Goal: Transaction & Acquisition: Purchase product/service

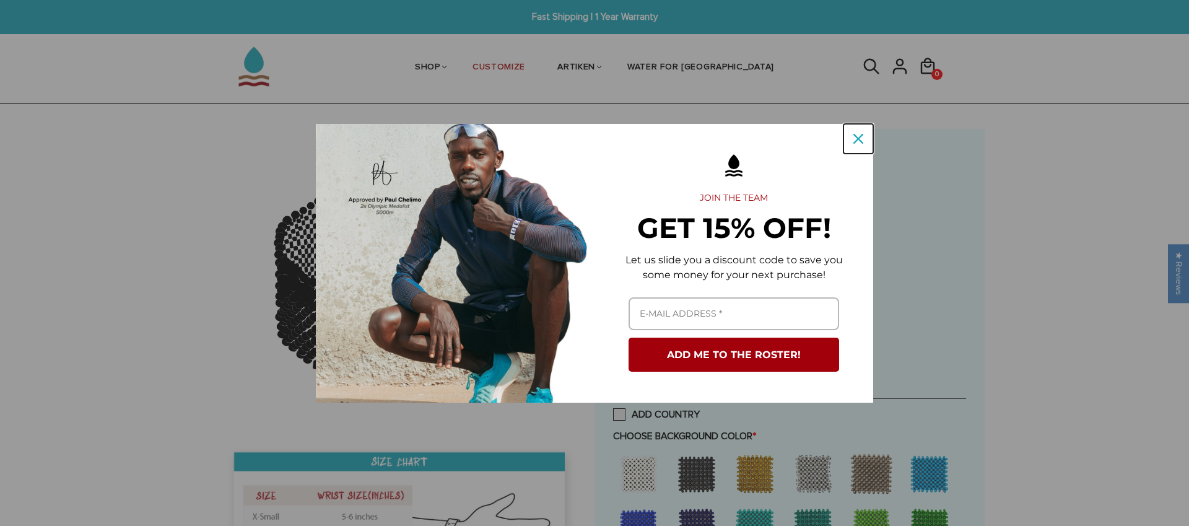
click at [850, 134] on div "Close" at bounding box center [858, 139] width 20 height 20
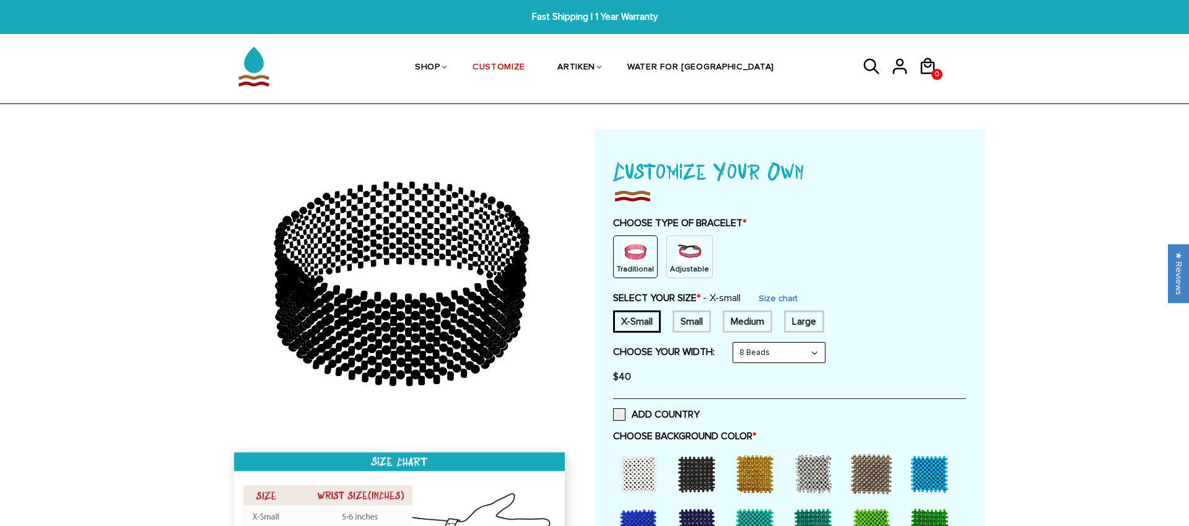
click at [804, 316] on div "Large" at bounding box center [804, 321] width 40 height 22
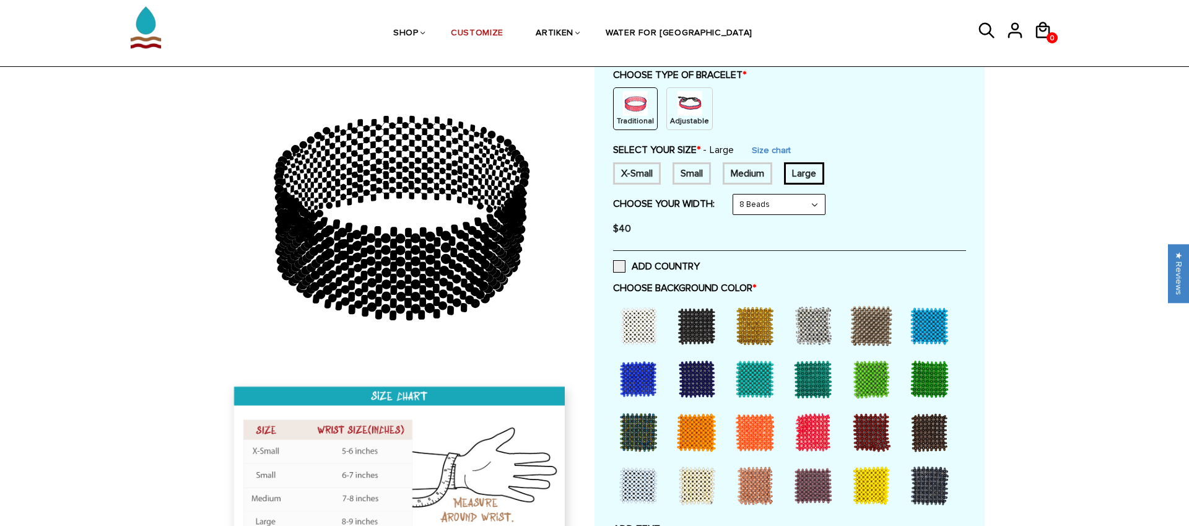
scroll to position [149, 0]
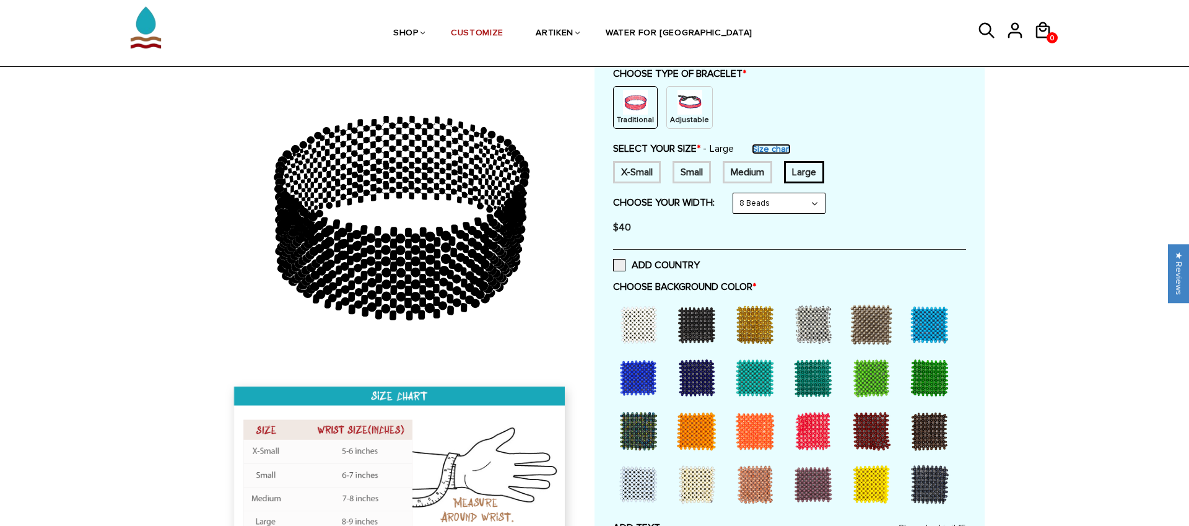
click at [766, 149] on link "Size chart" at bounding box center [771, 149] width 39 height 11
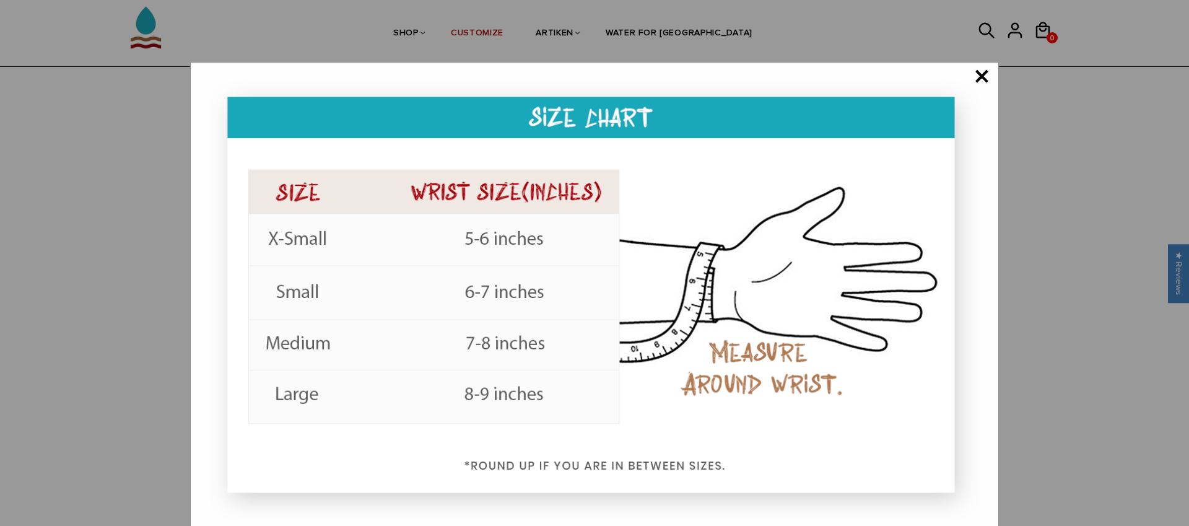
click at [974, 75] on span "×" at bounding box center [981, 77] width 15 height 12
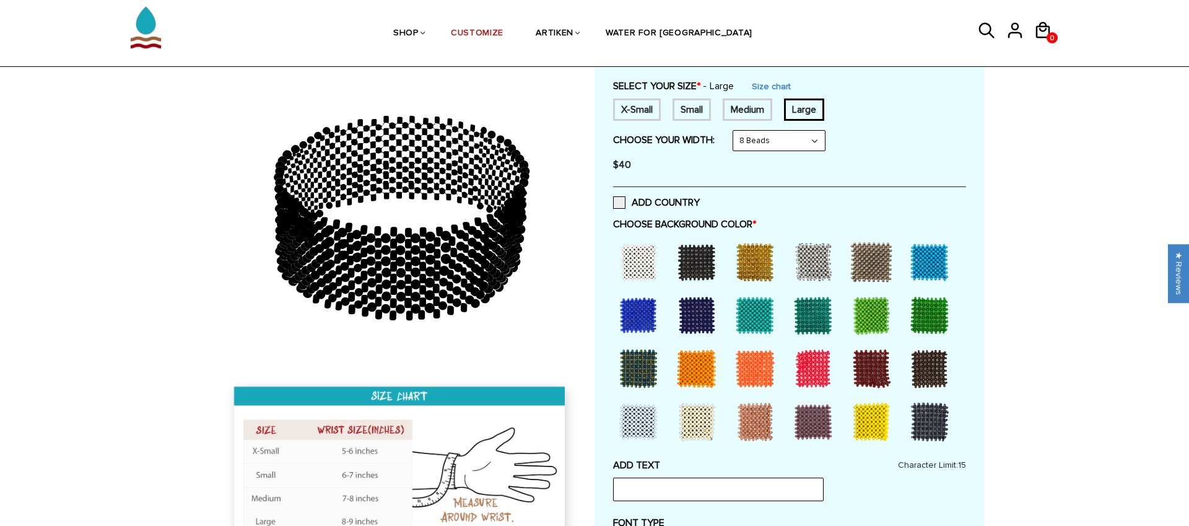
scroll to position [217, 0]
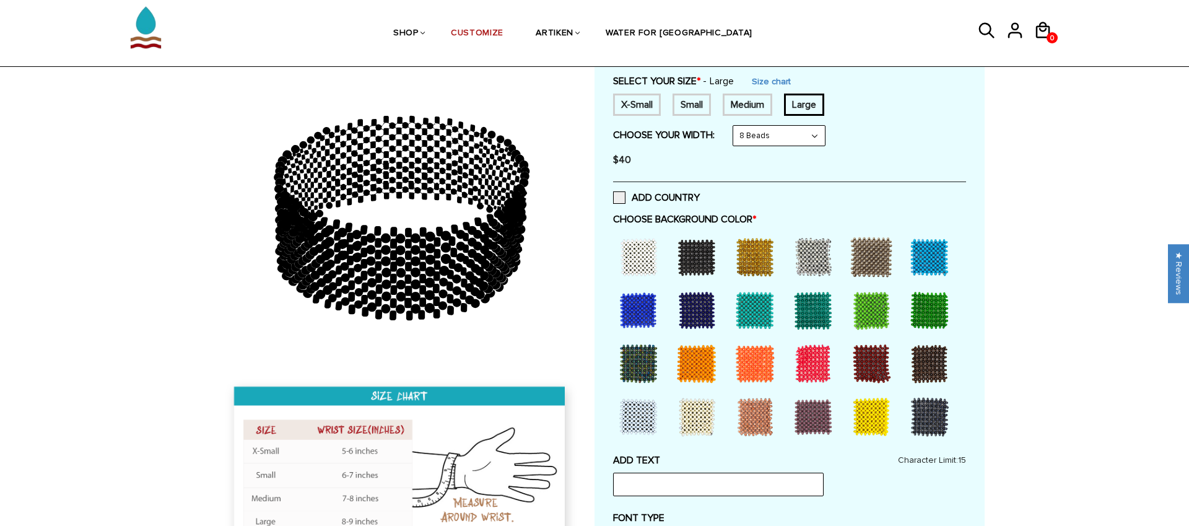
click at [691, 318] on div at bounding box center [697, 310] width 50 height 50
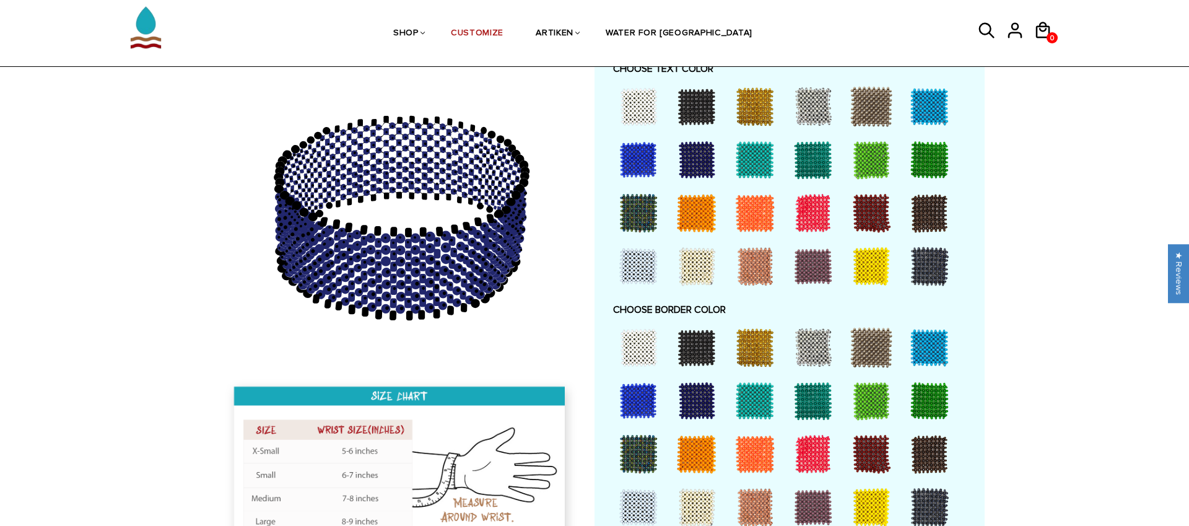
scroll to position [884, 0]
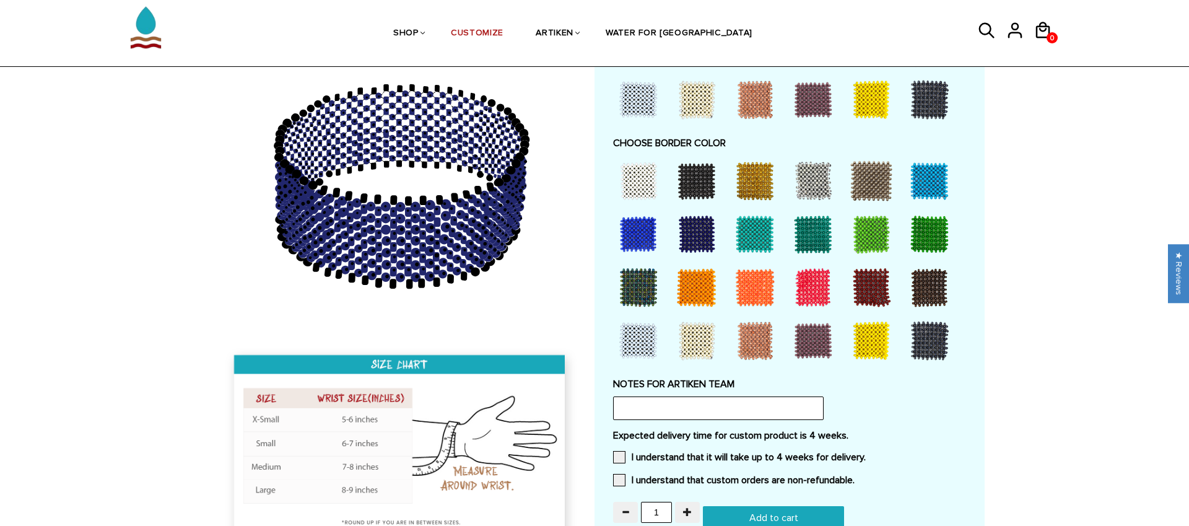
click at [744, 176] on div at bounding box center [755, 181] width 50 height 50
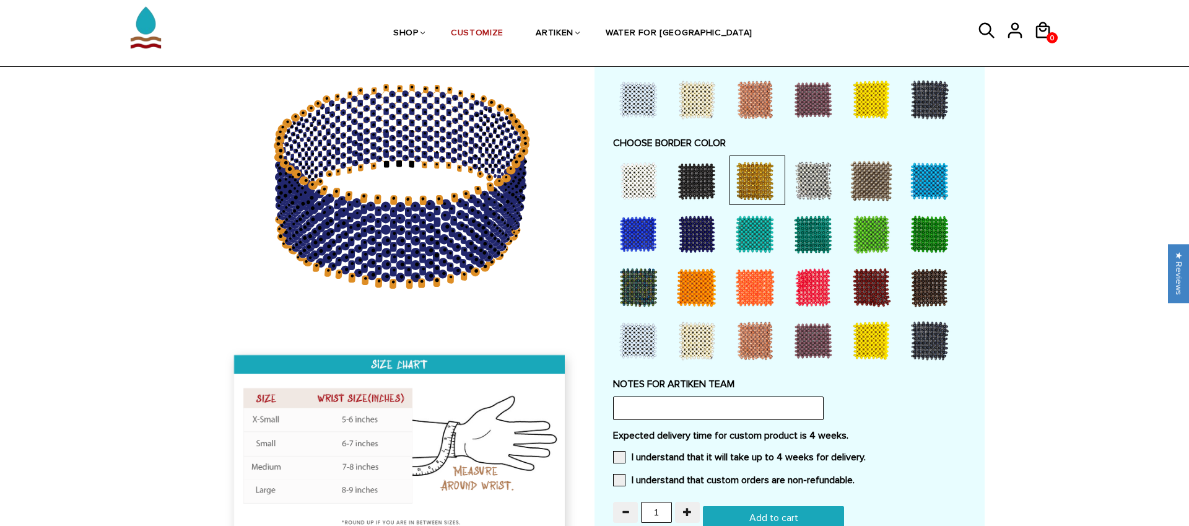
click at [809, 182] on div at bounding box center [813, 181] width 50 height 50
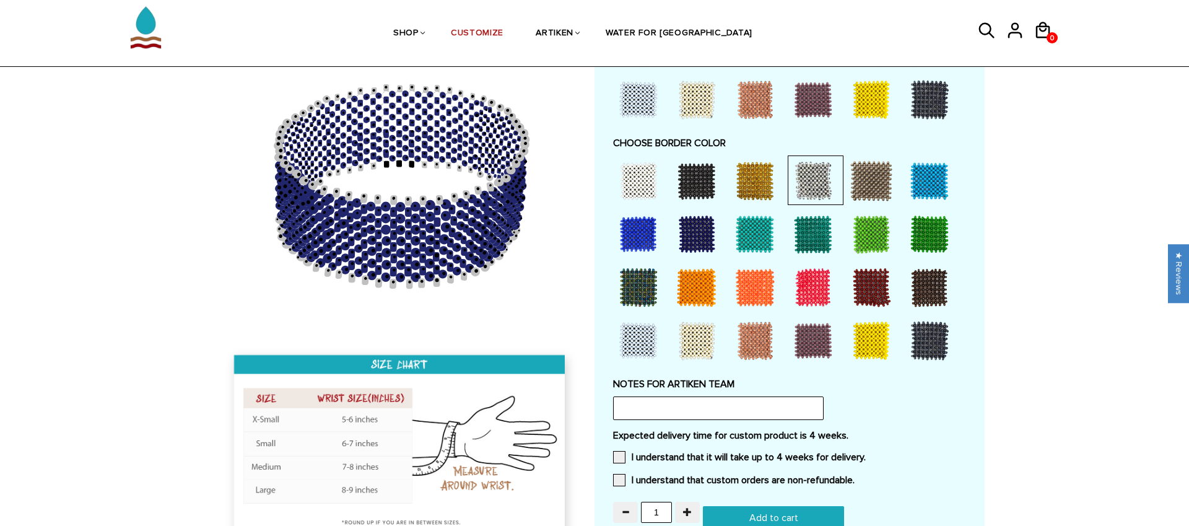
click at [645, 337] on div at bounding box center [639, 341] width 50 height 50
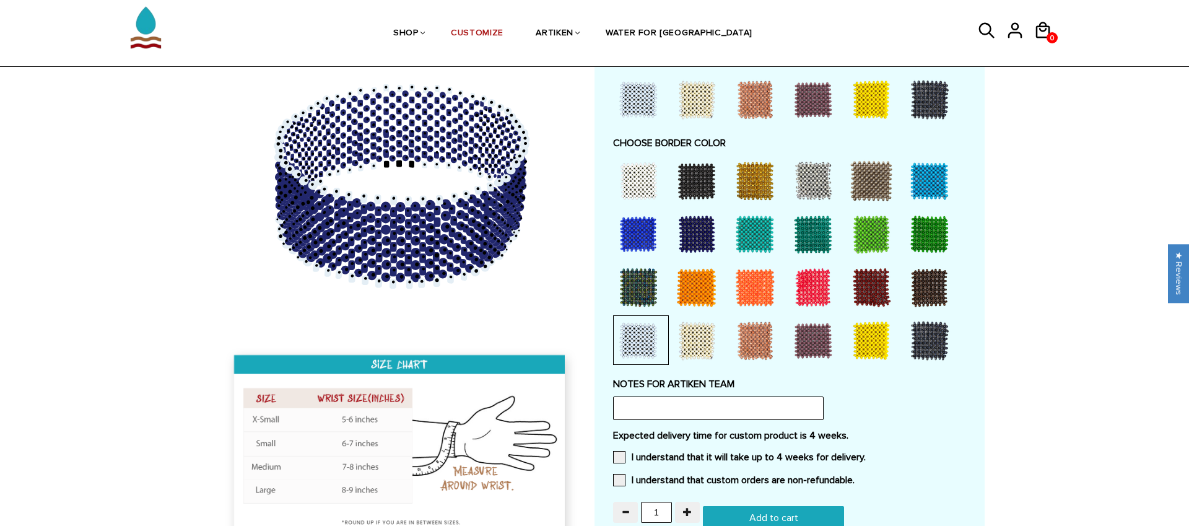
click at [810, 186] on div at bounding box center [813, 181] width 50 height 50
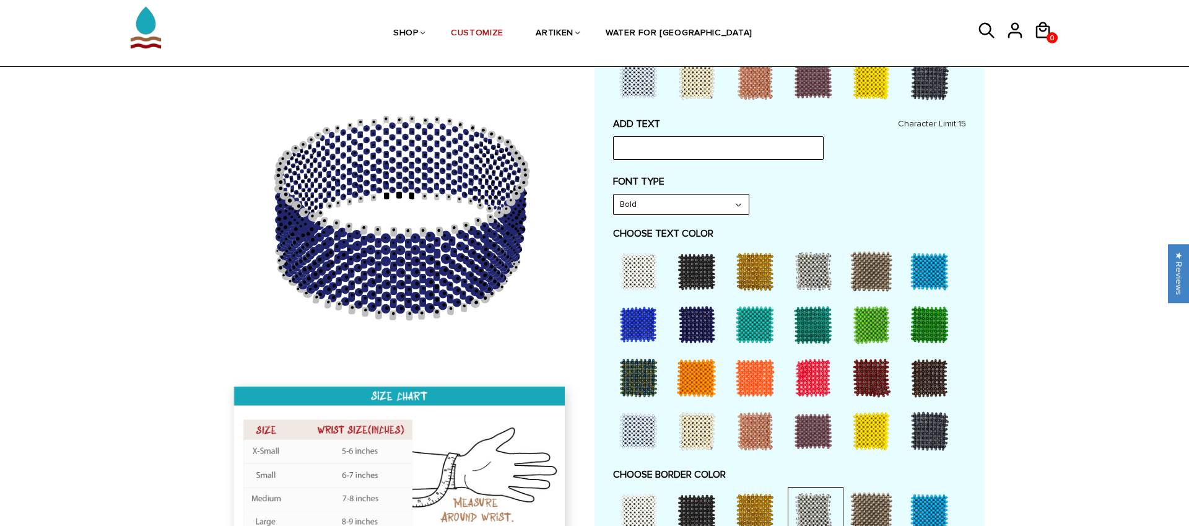
scroll to position [552, 0]
click at [639, 271] on div at bounding box center [639, 272] width 50 height 50
click at [754, 262] on div at bounding box center [755, 272] width 50 height 50
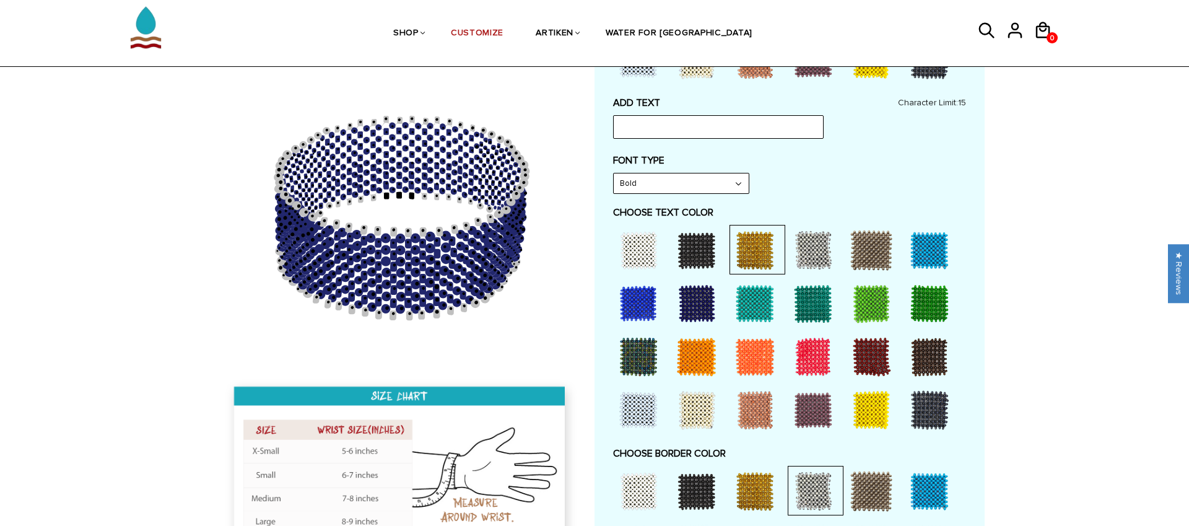
scroll to position [581, 0]
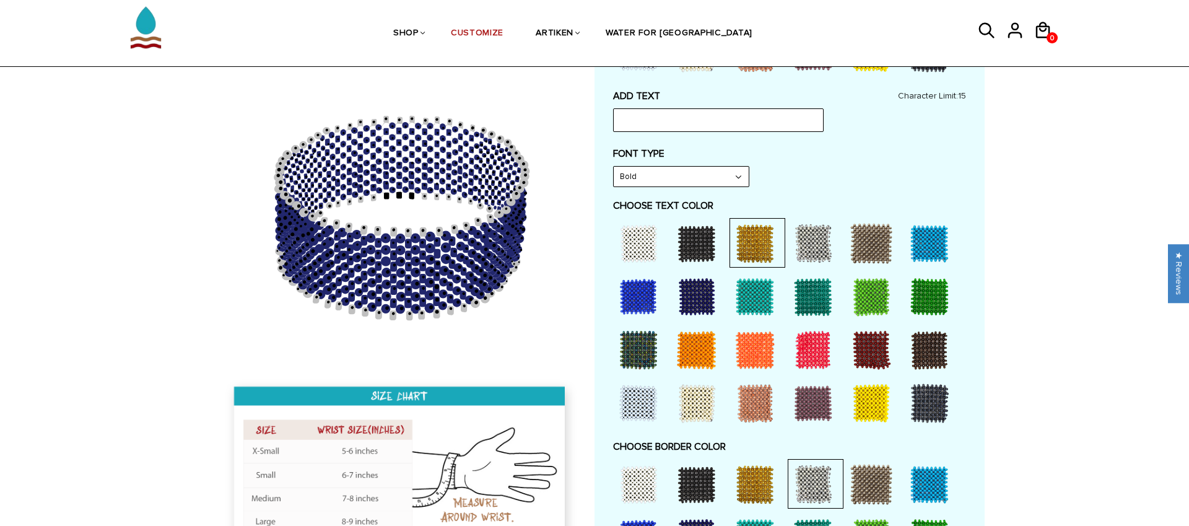
click at [752, 489] on div at bounding box center [755, 484] width 50 height 50
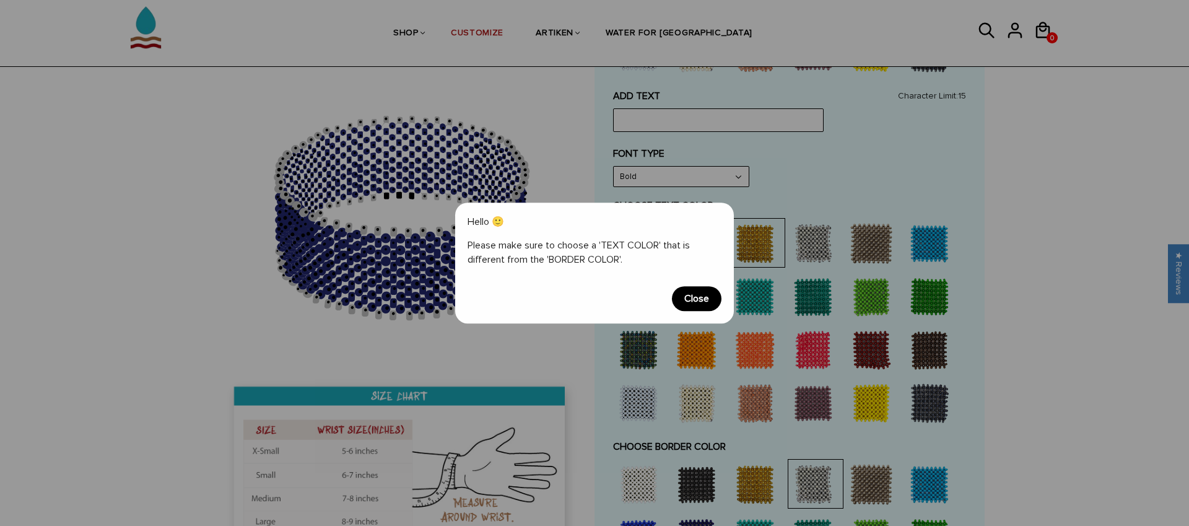
click at [687, 302] on span "Close" at bounding box center [697, 298] width 50 height 25
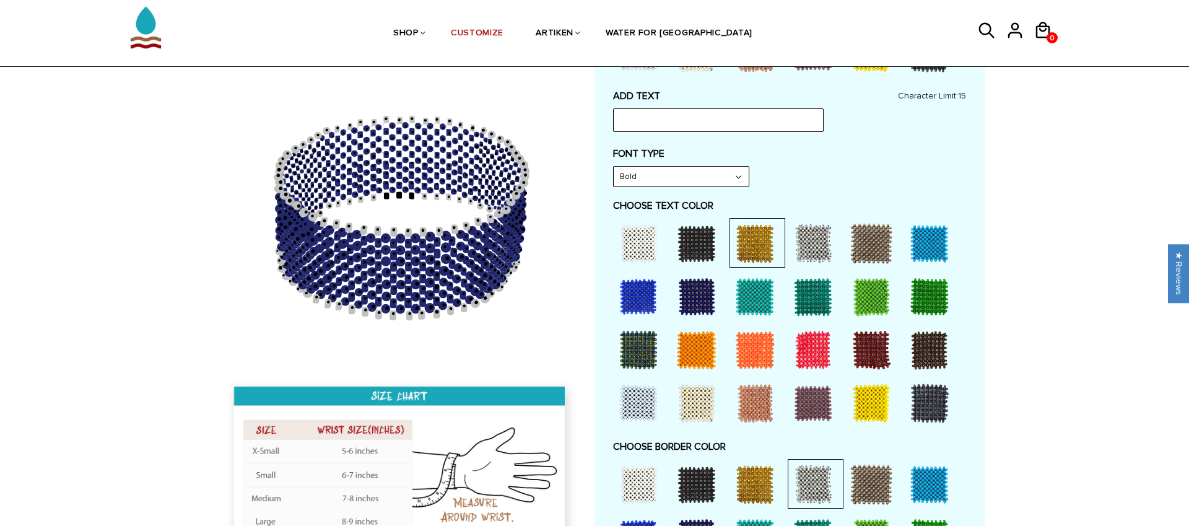
click at [855, 246] on div at bounding box center [871, 244] width 50 height 50
click at [750, 485] on div at bounding box center [755, 484] width 50 height 50
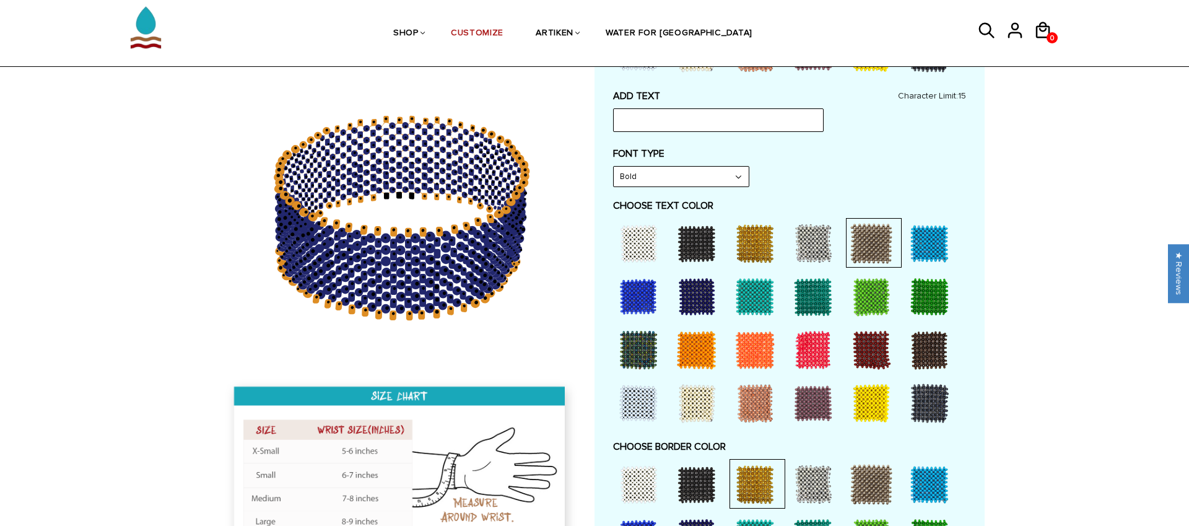
click at [812, 494] on div at bounding box center [813, 484] width 50 height 50
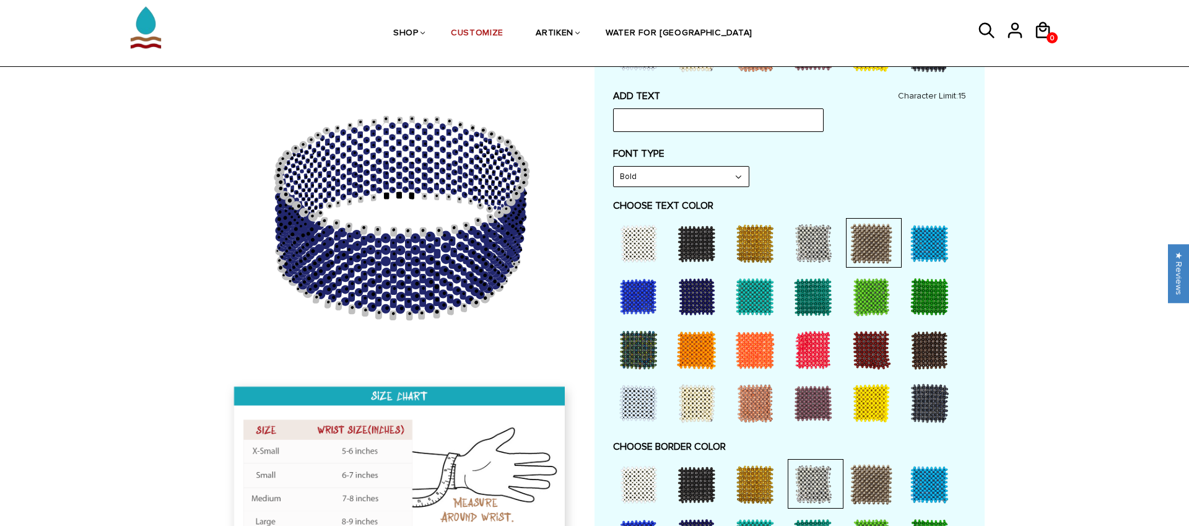
click at [746, 245] on div at bounding box center [755, 244] width 50 height 50
click at [642, 238] on div at bounding box center [639, 244] width 50 height 50
click at [653, 115] on input "text" at bounding box center [718, 120] width 211 height 24
type input "Bridge Four"
click at [859, 137] on div "ADD TEXT Bridge Four Character Limit: 15 FONT TYPE Bold Bold FONT TYPE Narrow N…" at bounding box center [789, 381] width 353 height 582
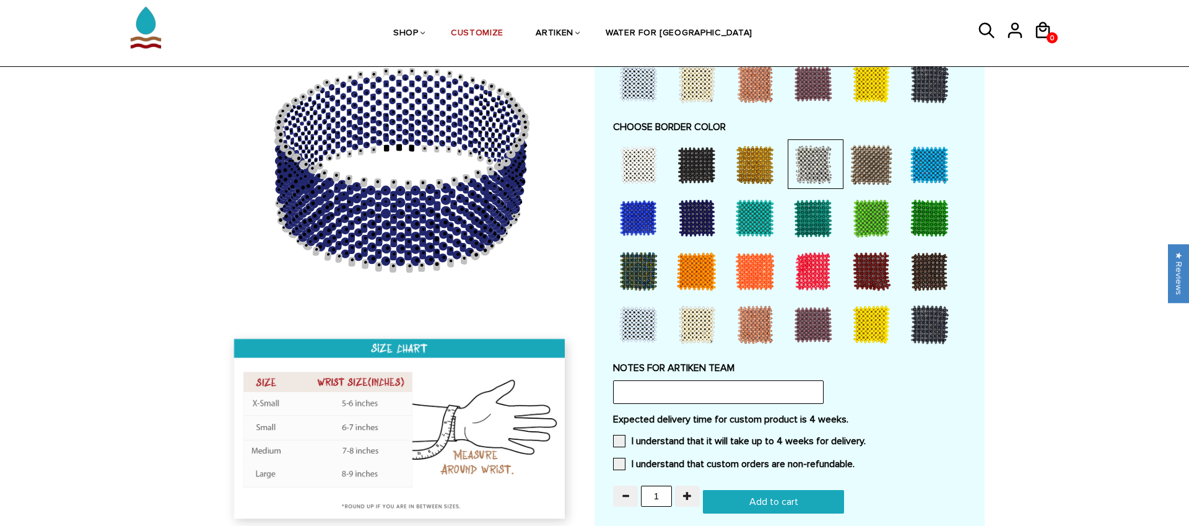
scroll to position [536, 0]
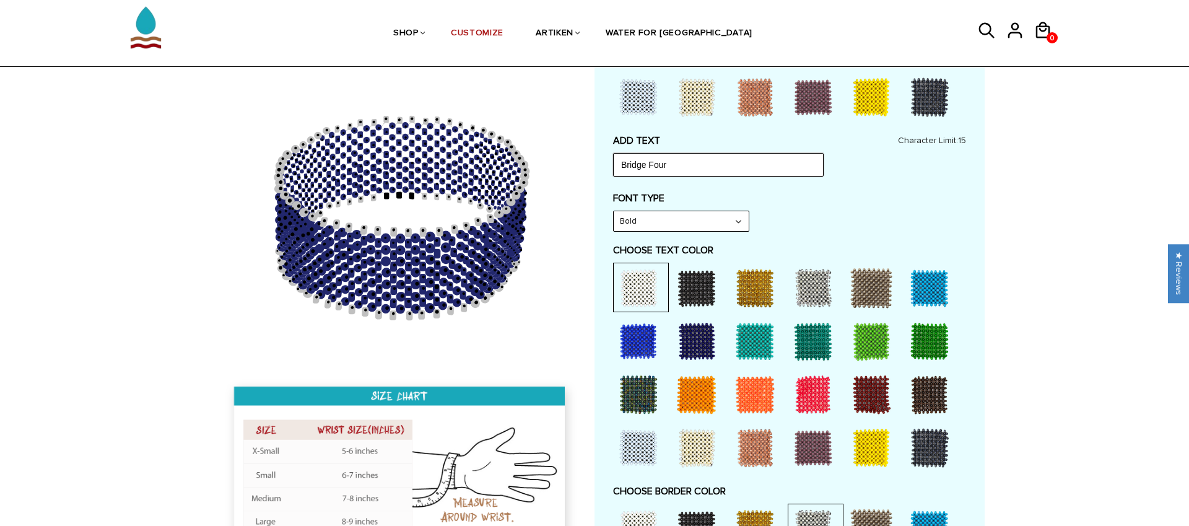
click at [617, 167] on input "Bridge Four" at bounding box center [718, 165] width 211 height 24
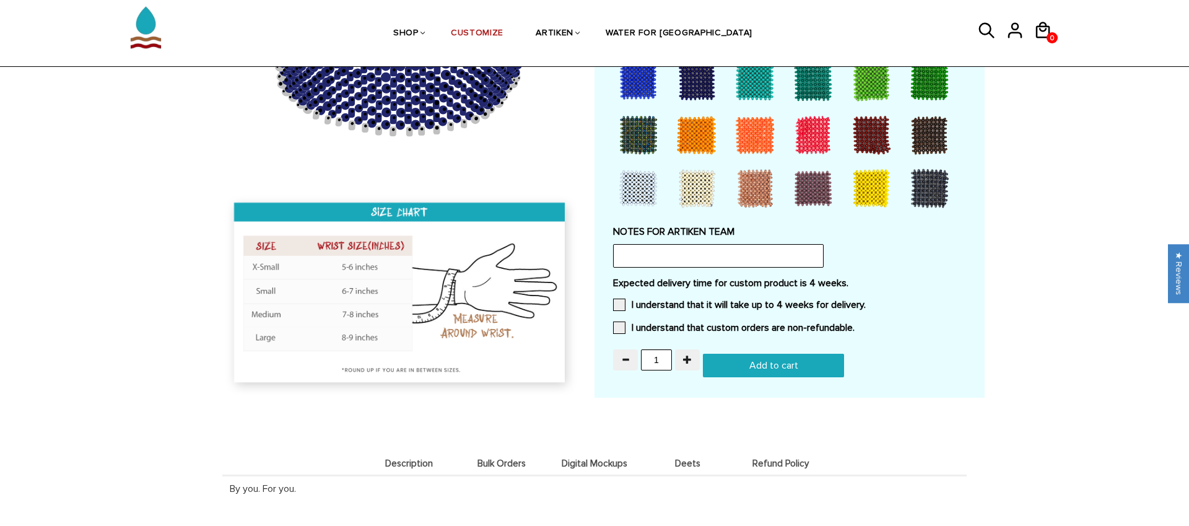
scroll to position [1038, 0]
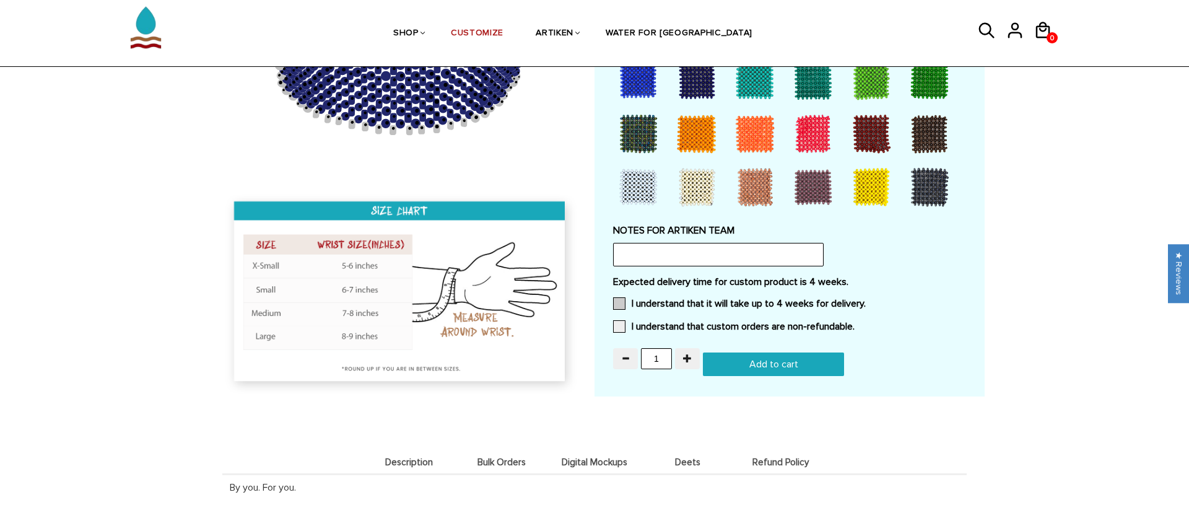
click at [620, 302] on span at bounding box center [619, 303] width 12 height 12
click at [866, 300] on input "I understand that it will take up to 4 weeks for delivery." at bounding box center [866, 300] width 0 height 0
click at [622, 327] on span at bounding box center [619, 326] width 12 height 12
click at [854, 323] on input "I understand that custom orders are non-refundable." at bounding box center [854, 323] width 0 height 0
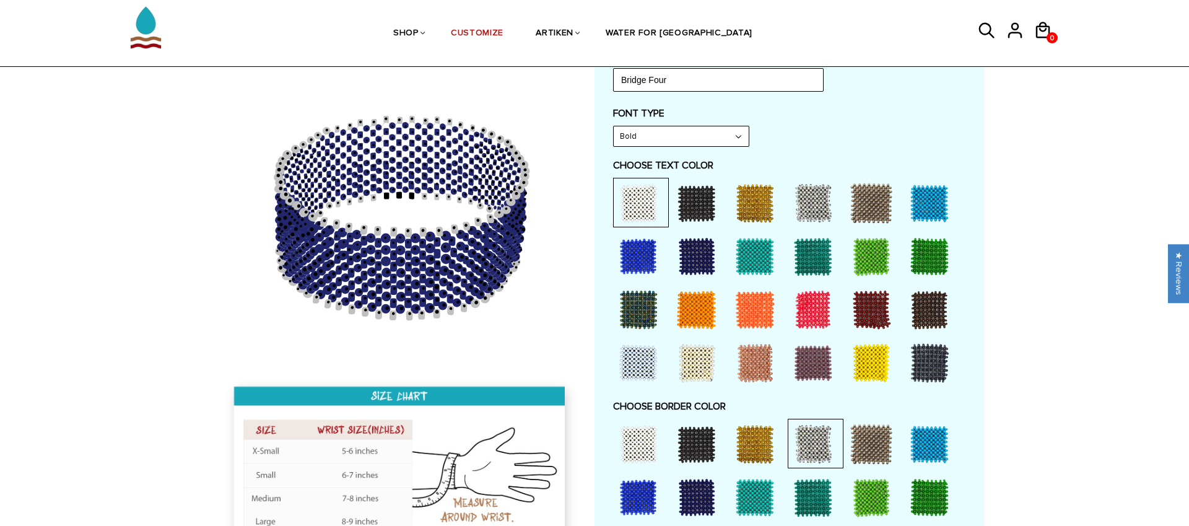
scroll to position [631, 0]
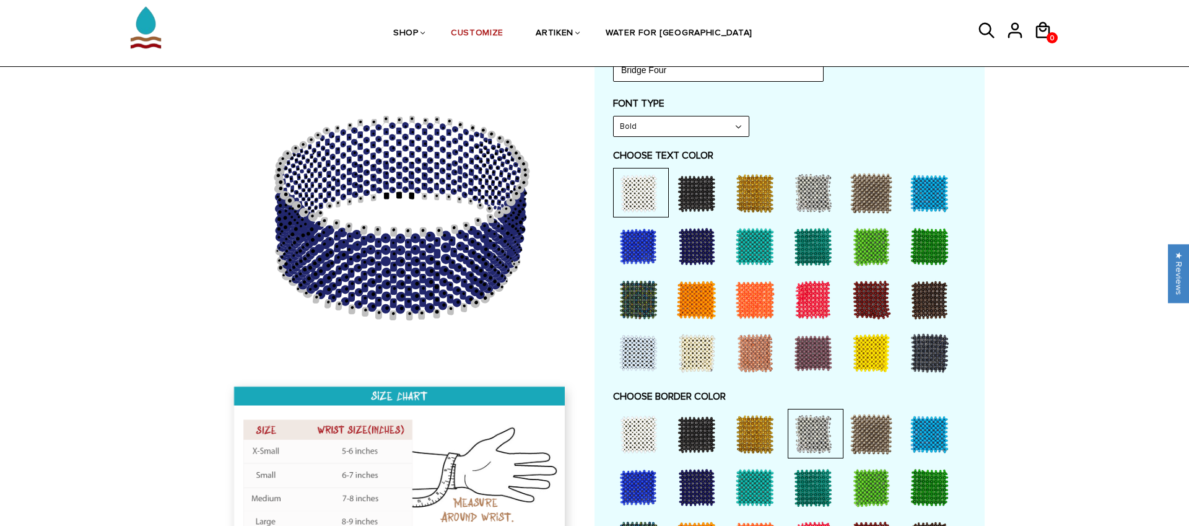
click at [646, 352] on div at bounding box center [639, 353] width 50 height 50
click at [629, 193] on div at bounding box center [639, 193] width 50 height 50
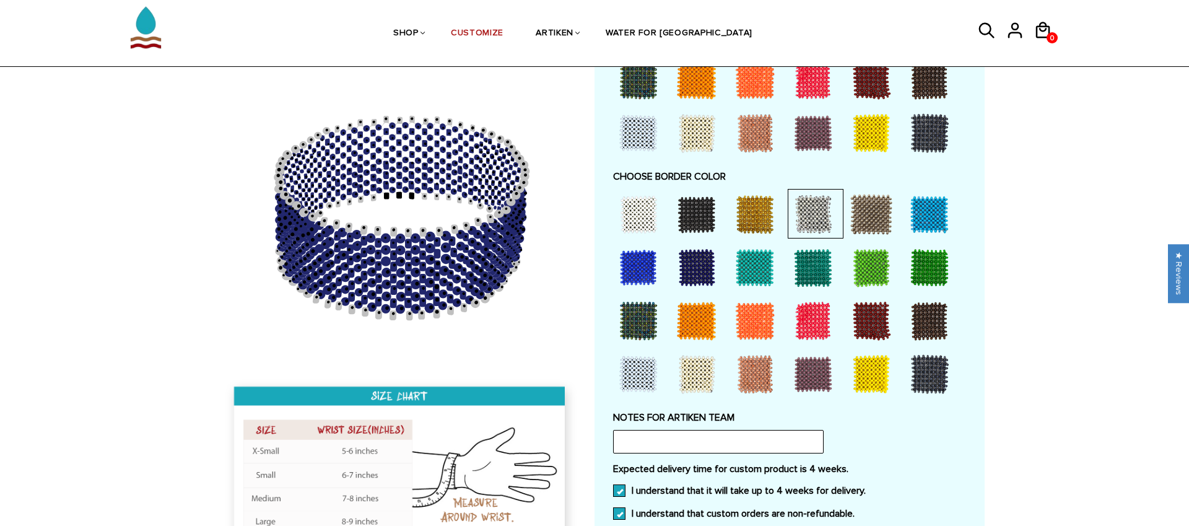
scroll to position [959, 0]
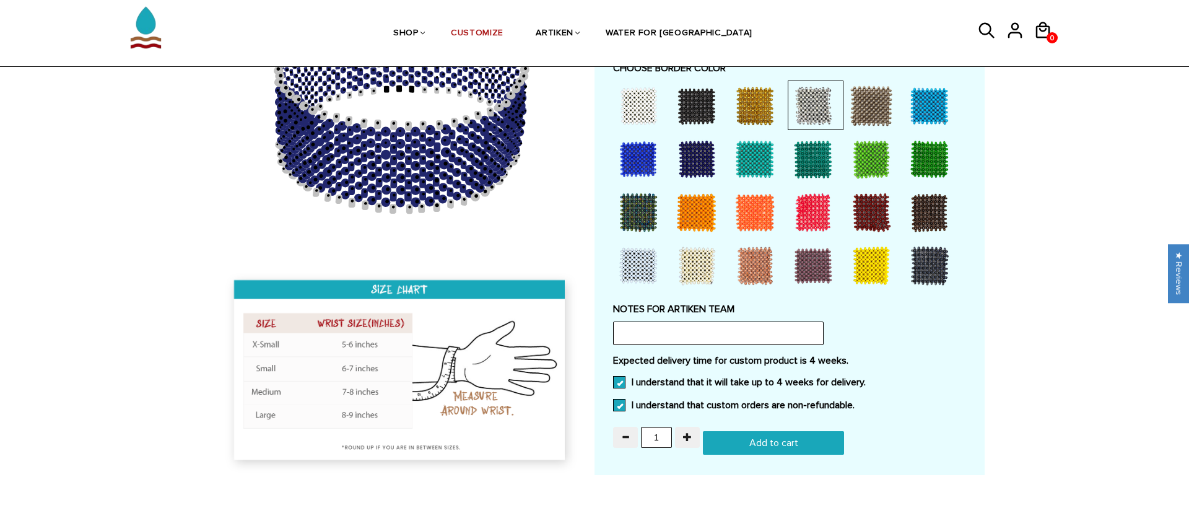
click at [777, 445] on input "Add to cart" at bounding box center [773, 443] width 141 height 24
type input "Add to cart"
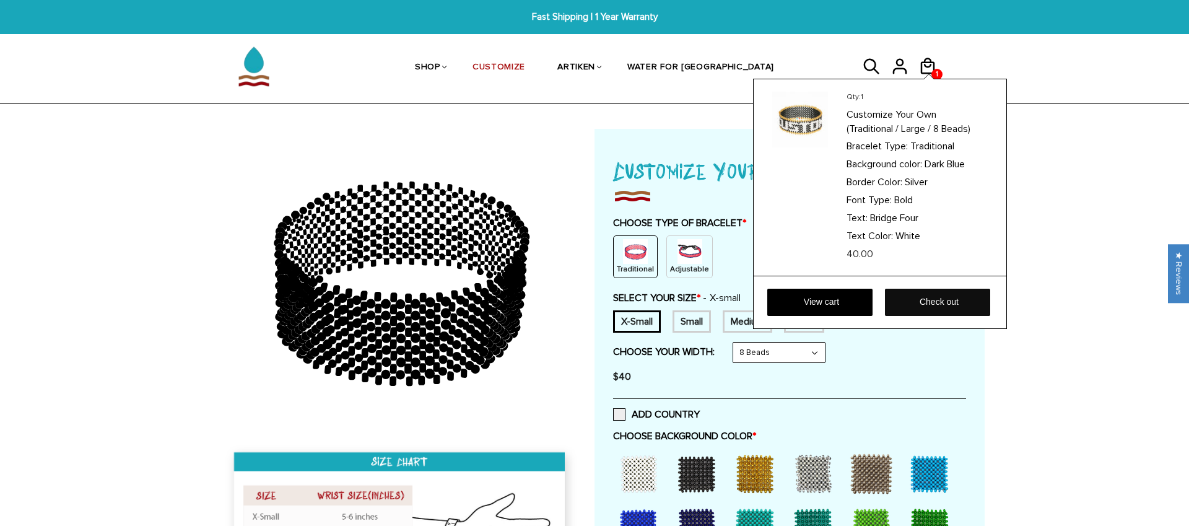
click at [920, 302] on link "Check out" at bounding box center [937, 302] width 105 height 27
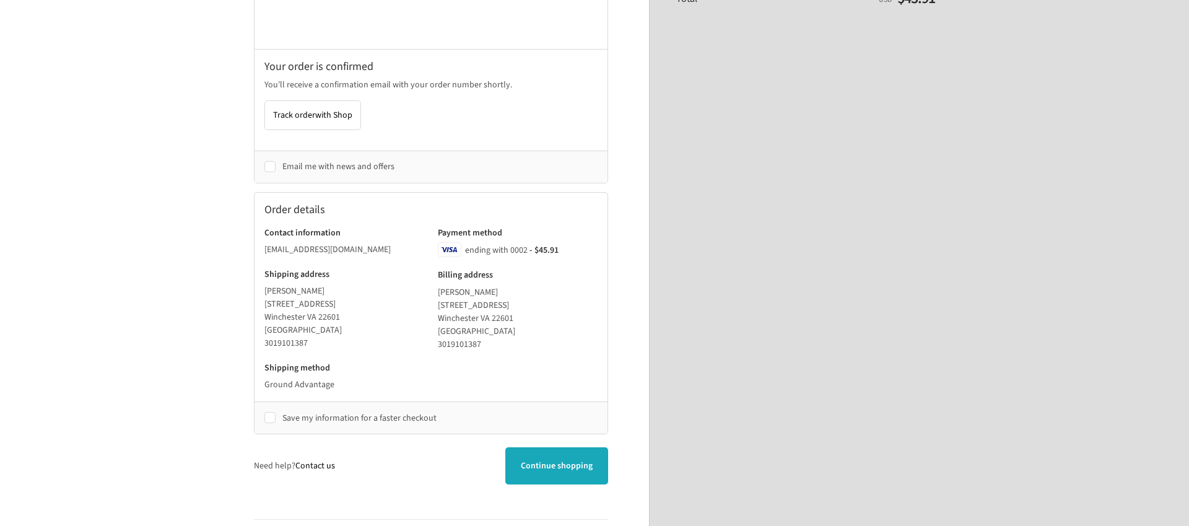
scroll to position [247, 0]
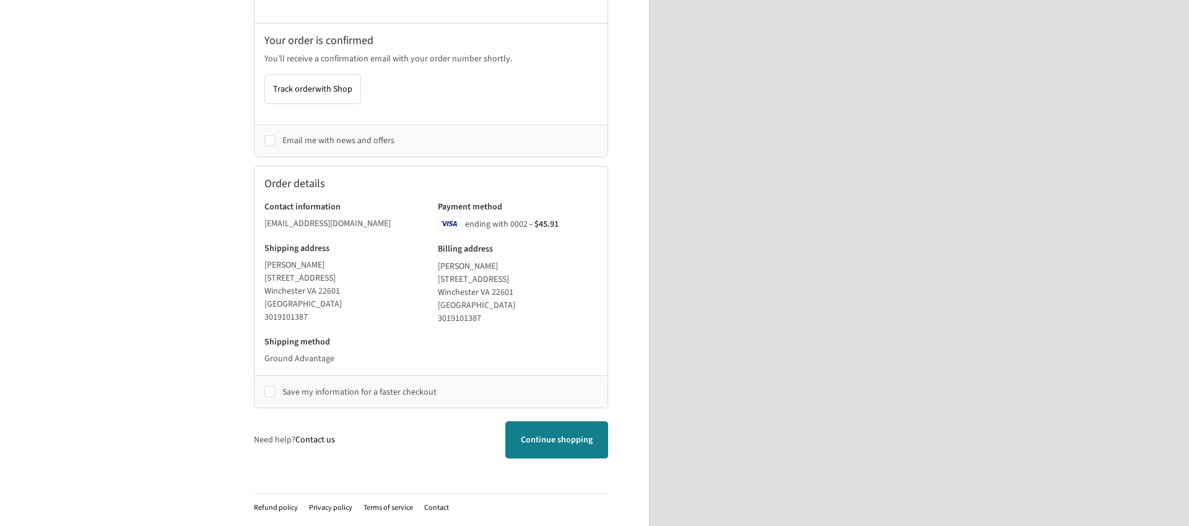
click at [556, 433] on use at bounding box center [556, 439] width 12 height 12
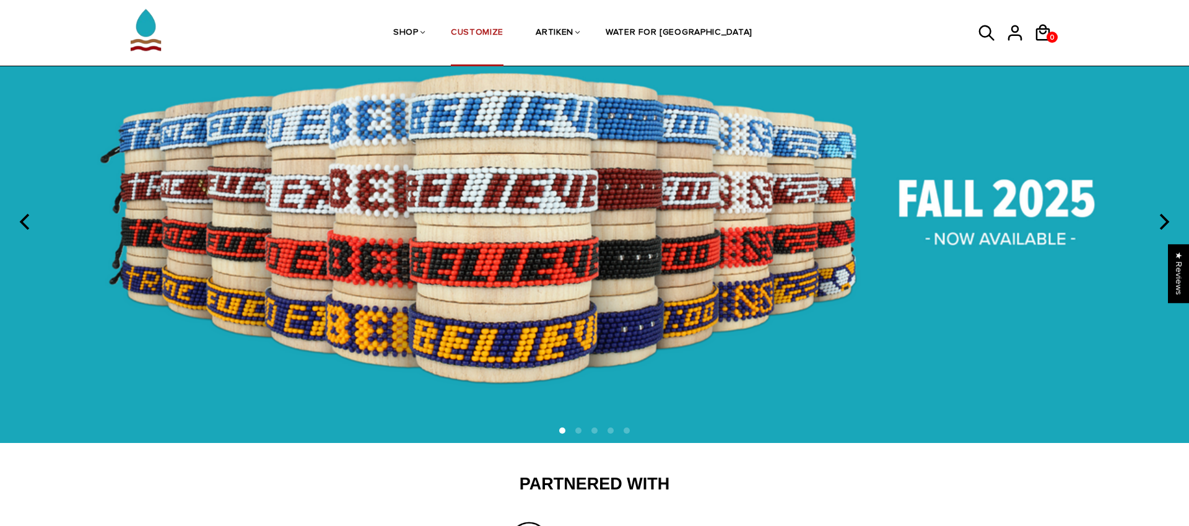
scroll to position [103, 0]
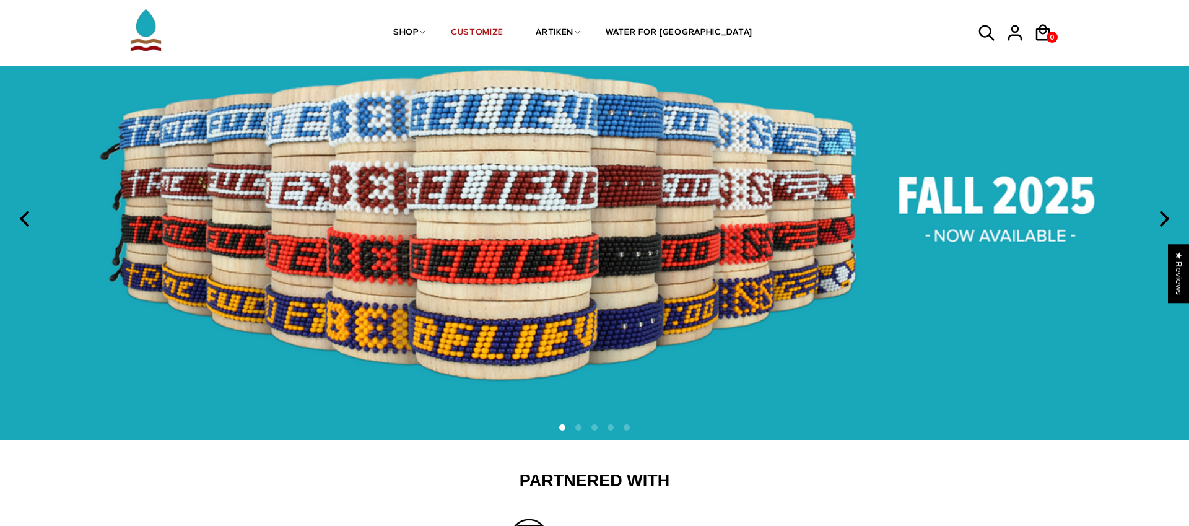
click at [1106, 204] on img at bounding box center [594, 219] width 1189 height 442
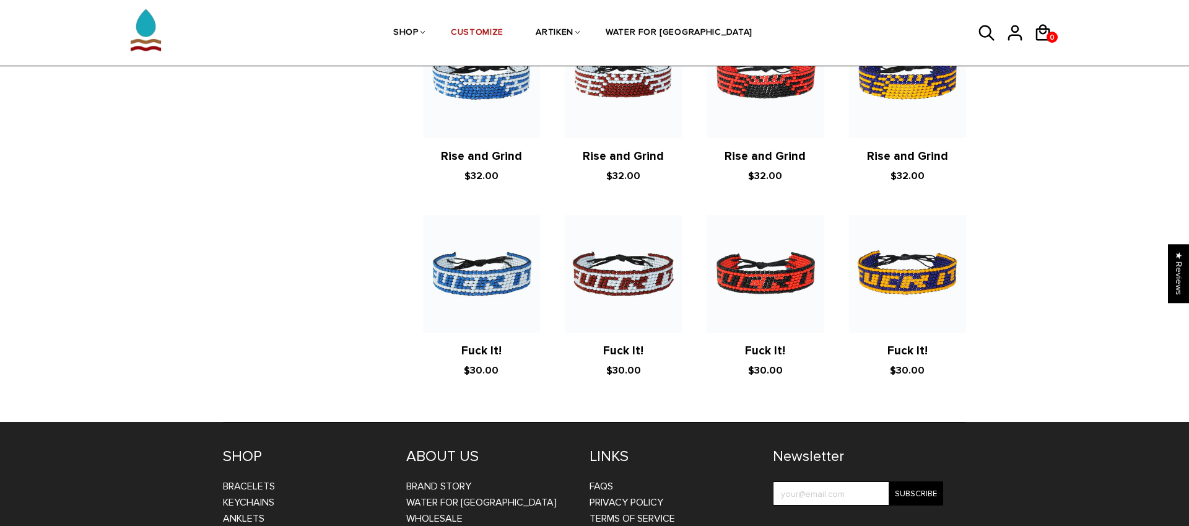
scroll to position [2166, 0]
